Goal: Navigation & Orientation: Find specific page/section

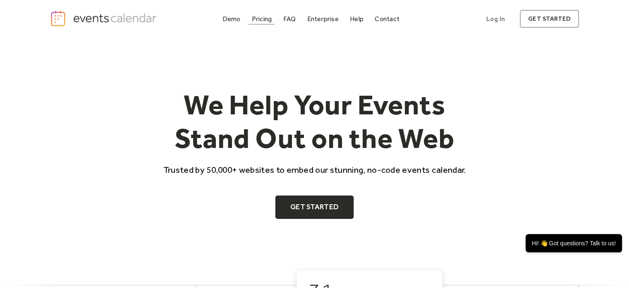
click at [264, 19] on div "Pricing" at bounding box center [262, 19] width 20 height 5
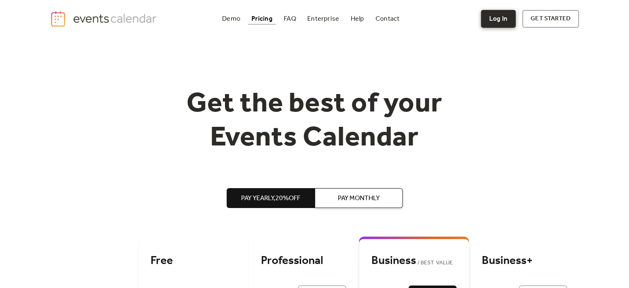
click at [493, 13] on link "Log In" at bounding box center [498, 19] width 35 height 18
